Goal: Task Accomplishment & Management: Manage account settings

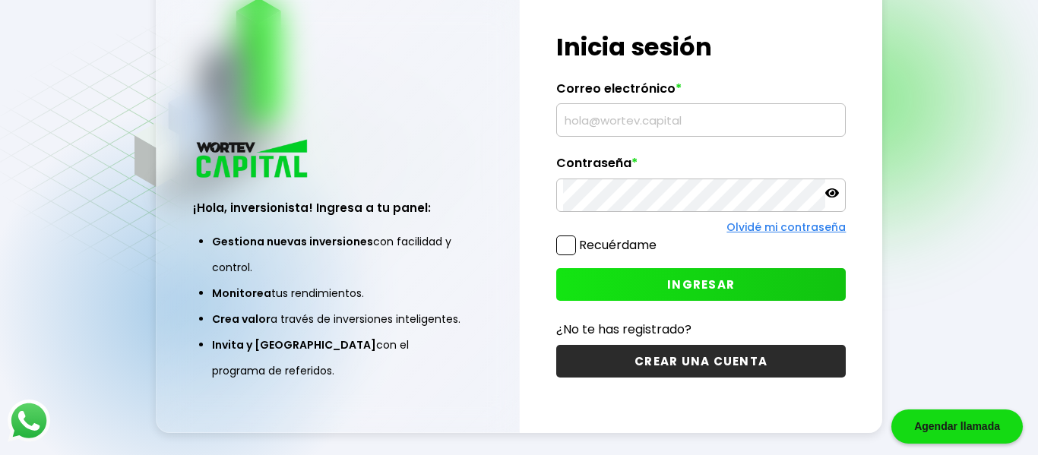
scroll to position [76, 0]
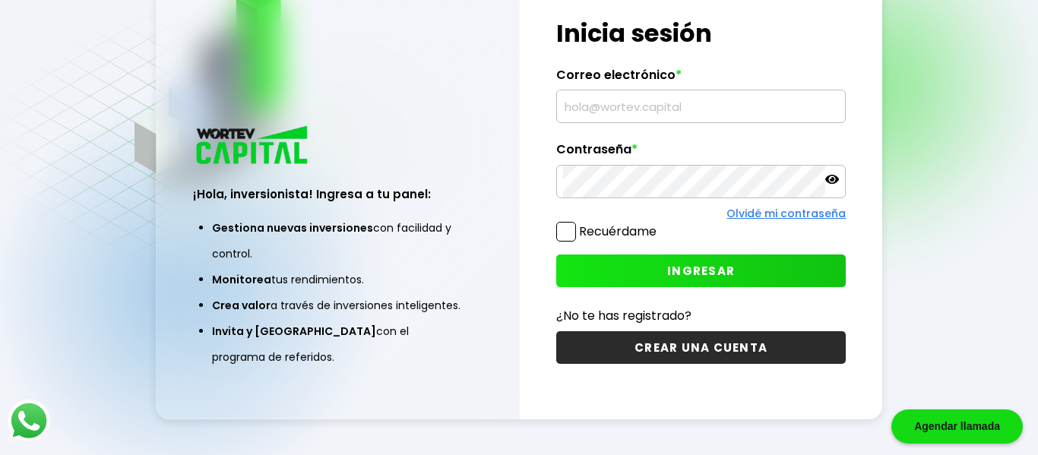
type input "[EMAIL_ADDRESS][DOMAIN_NAME]"
click at [571, 240] on span at bounding box center [566, 232] width 20 height 20
click at [660, 224] on input "Recuérdame" at bounding box center [660, 224] width 0 height 0
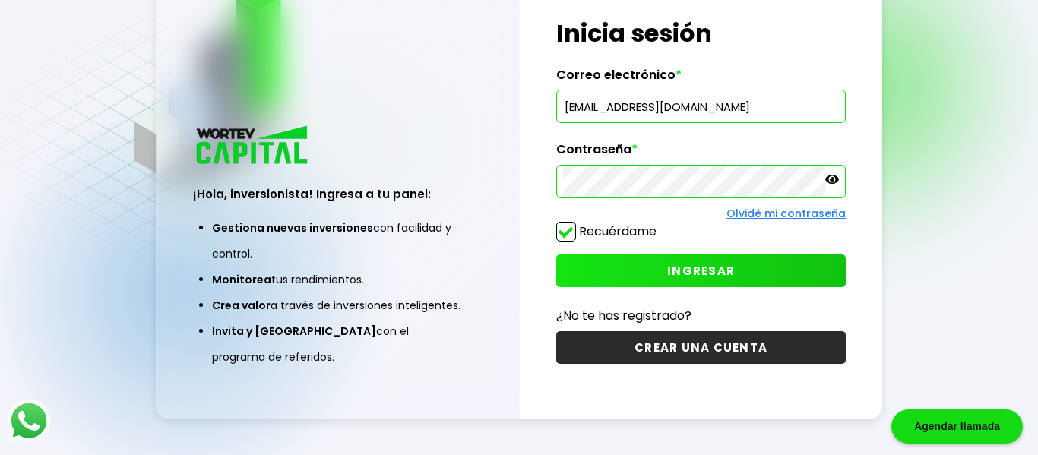
click at [628, 264] on button "INGRESAR" at bounding box center [701, 271] width 290 height 33
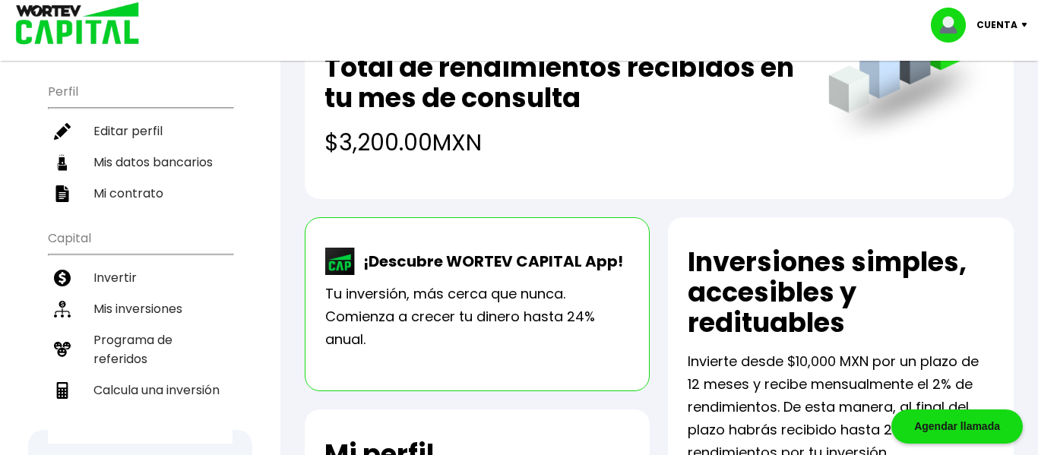
scroll to position [158, 0]
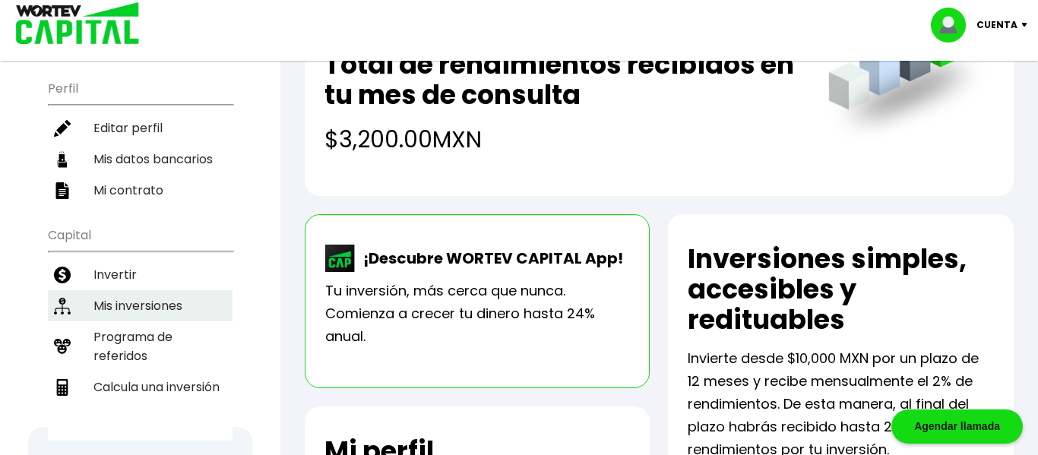
click at [98, 290] on li "Mis inversiones" at bounding box center [140, 305] width 185 height 31
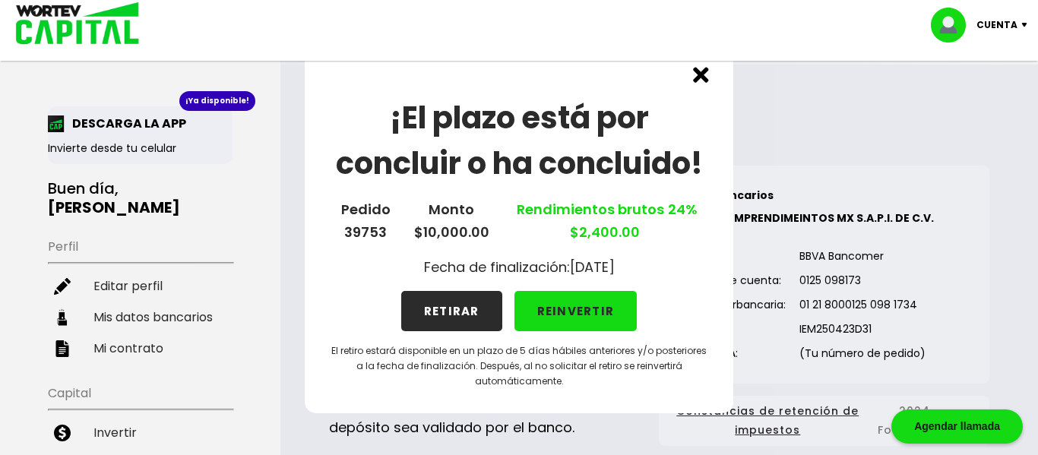
click at [549, 314] on button "REINVERTIR" at bounding box center [575, 311] width 123 height 40
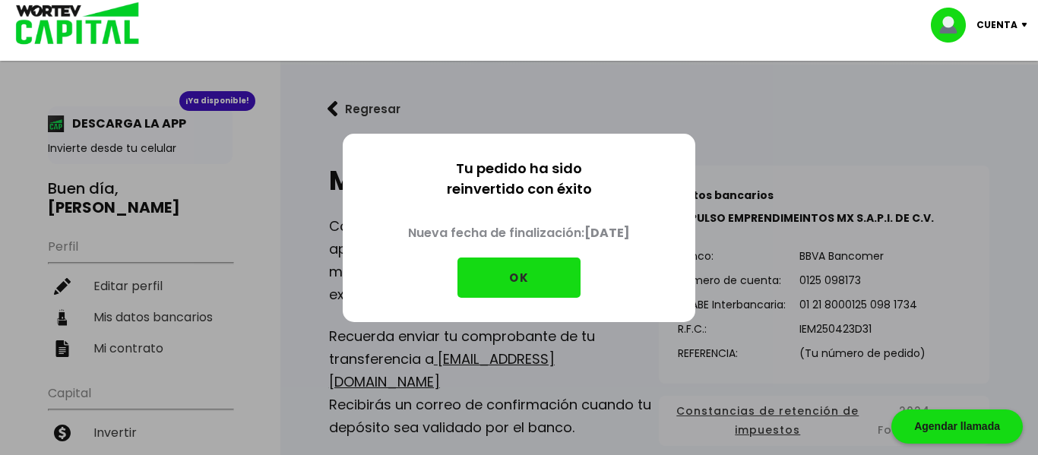
click at [526, 296] on button "OK" at bounding box center [518, 278] width 123 height 40
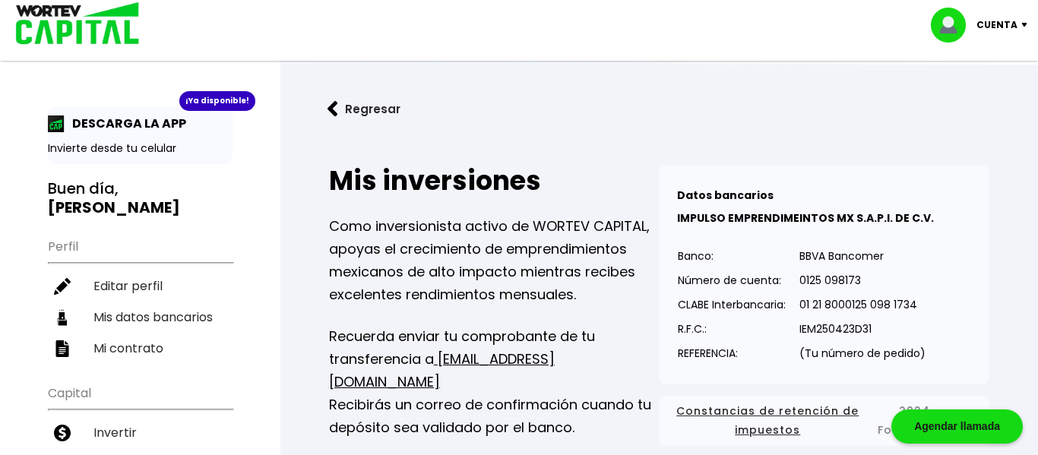
click at [996, 22] on p "Cuenta" at bounding box center [997, 25] width 41 height 23
click at [986, 100] on li "Cerrar sesión" at bounding box center [981, 101] width 122 height 31
